Goal: Check status: Check status

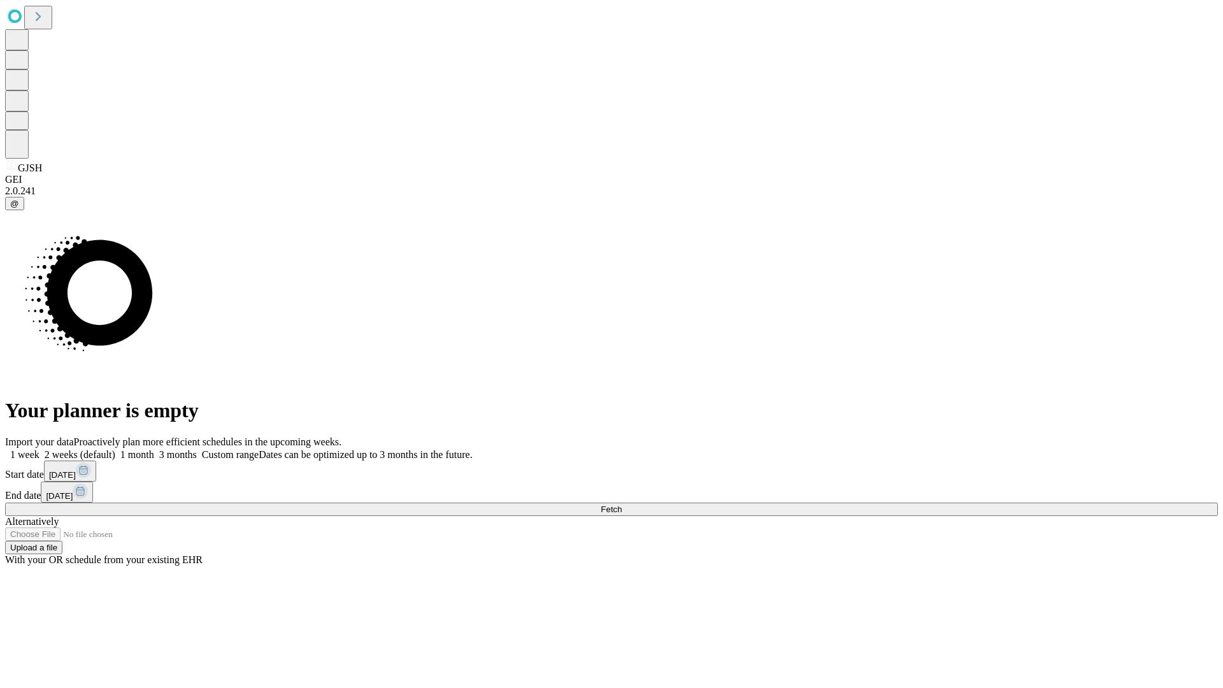
click at [622, 504] on span "Fetch" at bounding box center [611, 509] width 21 height 10
